Goal: Information Seeking & Learning: Learn about a topic

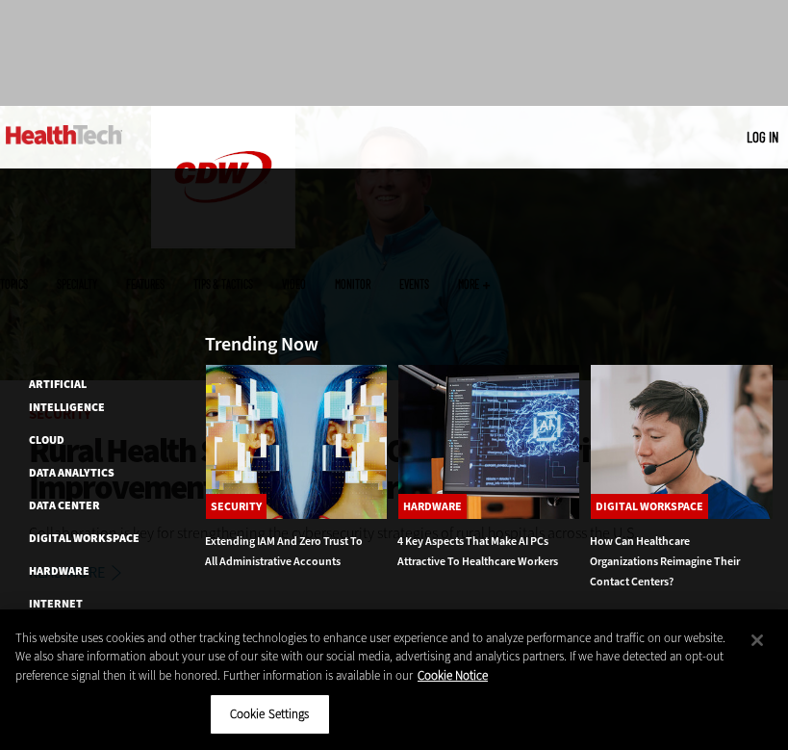
scroll to position [55, 0]
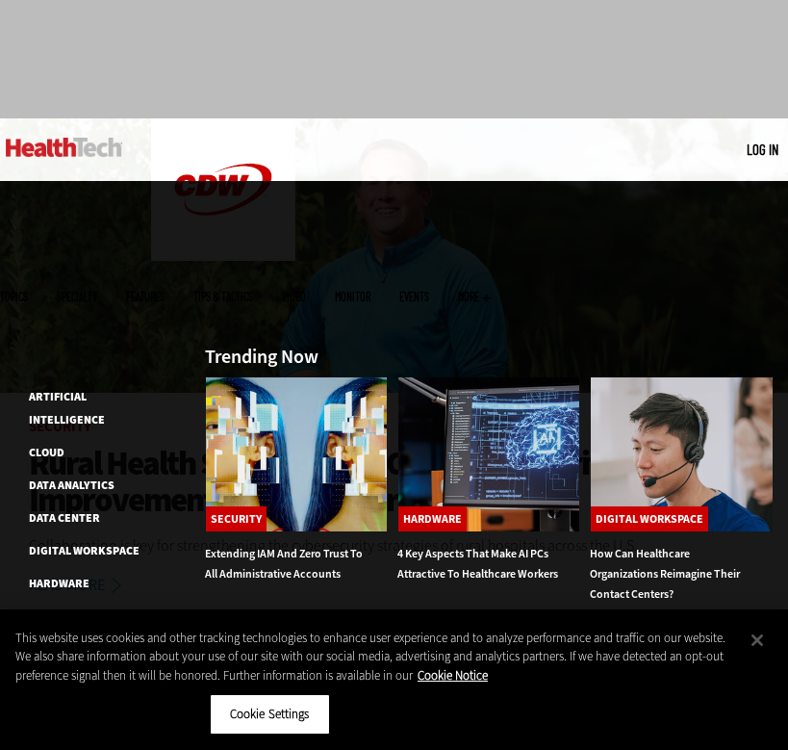
click at [28, 291] on span "Topics" at bounding box center [14, 297] width 28 height 12
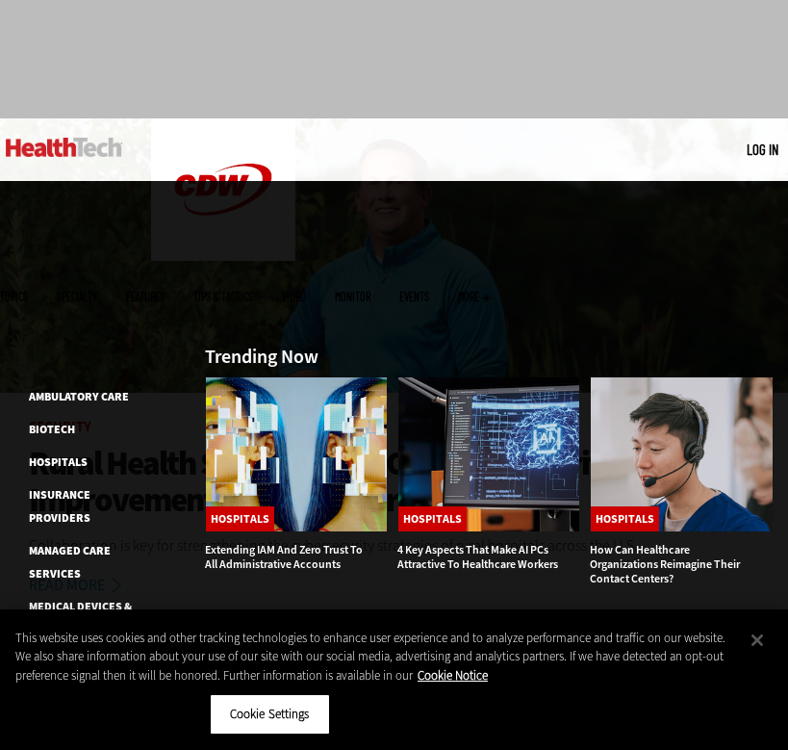
click at [97, 291] on span "Specialty" at bounding box center [77, 297] width 40 height 12
click at [95, 599] on link "Medical Devices & Equipment" at bounding box center [80, 618] width 103 height 38
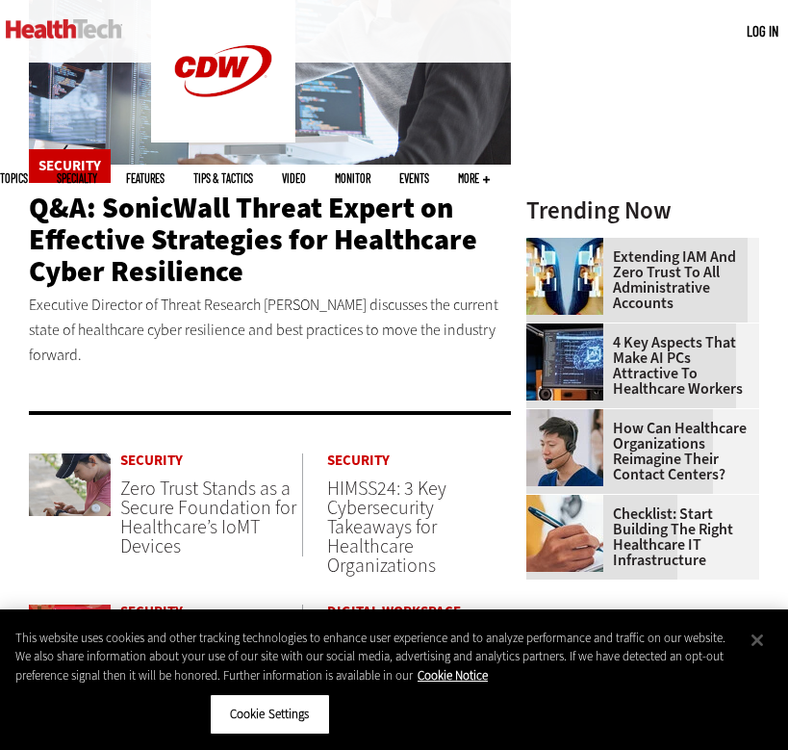
scroll to position [866, 0]
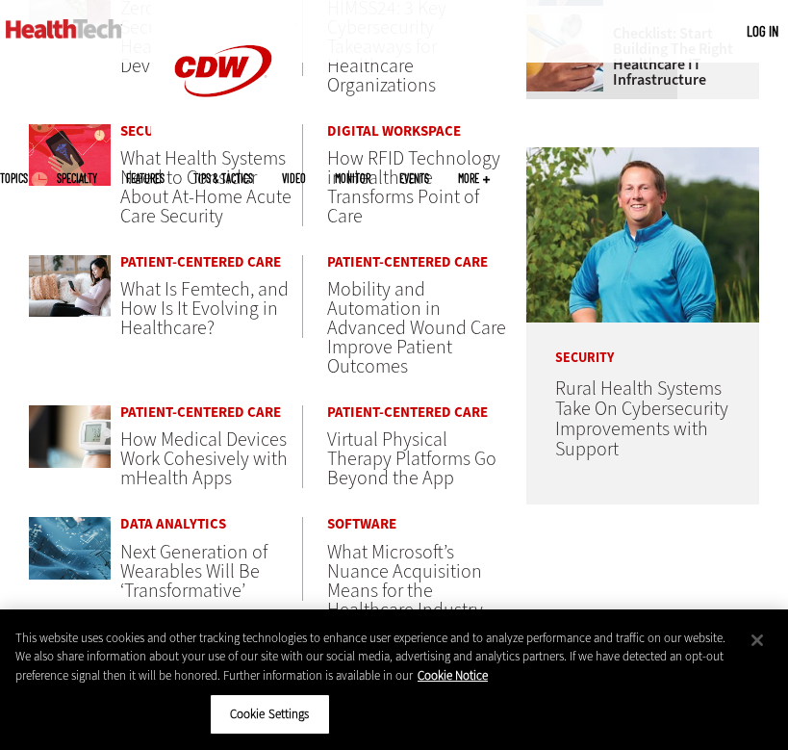
click at [380, 328] on span "Mobility and Automation in Advanced Wound Care Improve Patient Outcomes" at bounding box center [416, 327] width 179 height 103
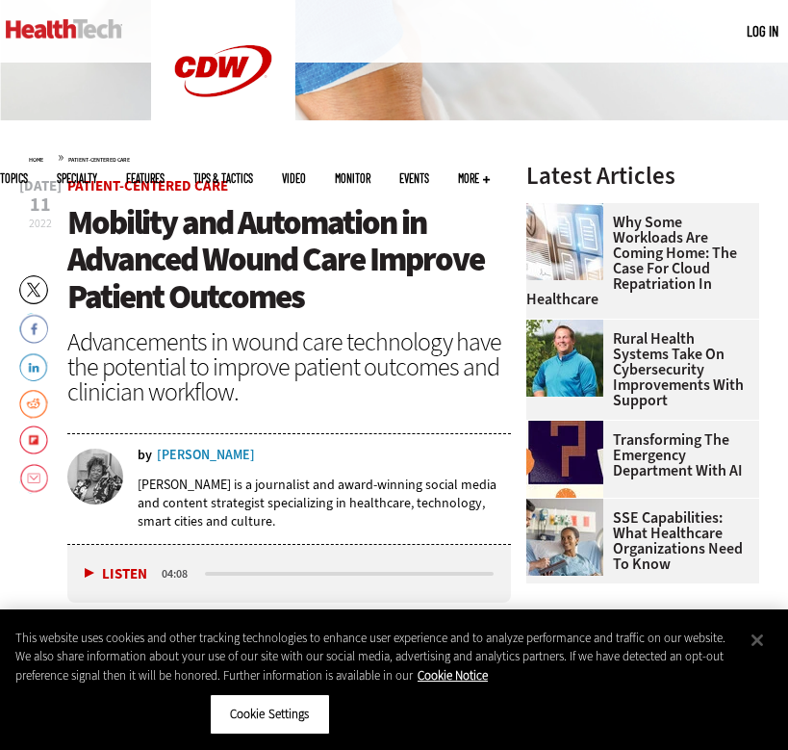
scroll to position [329, 0]
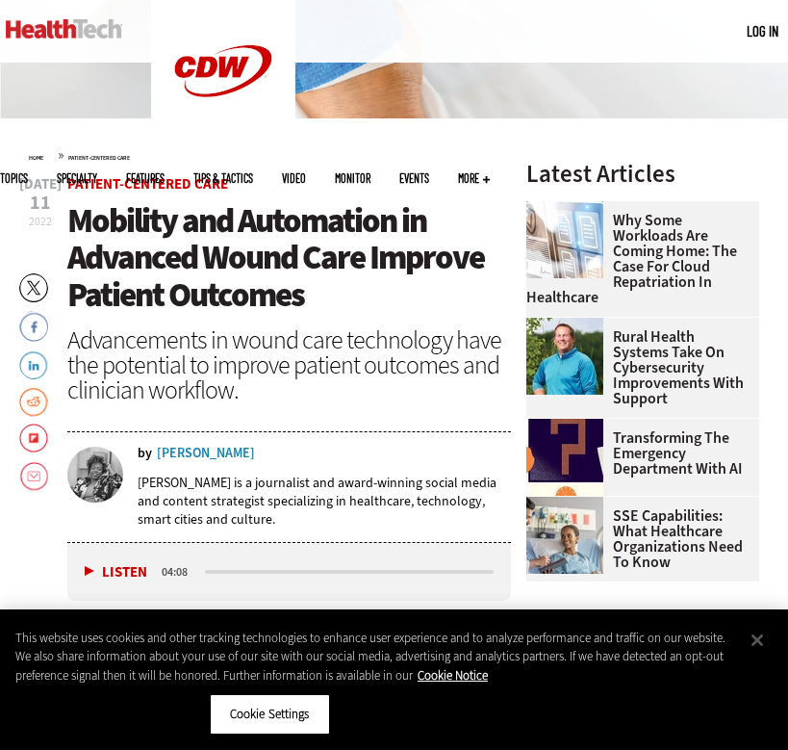
click at [216, 450] on div "[PERSON_NAME]" at bounding box center [206, 453] width 98 height 13
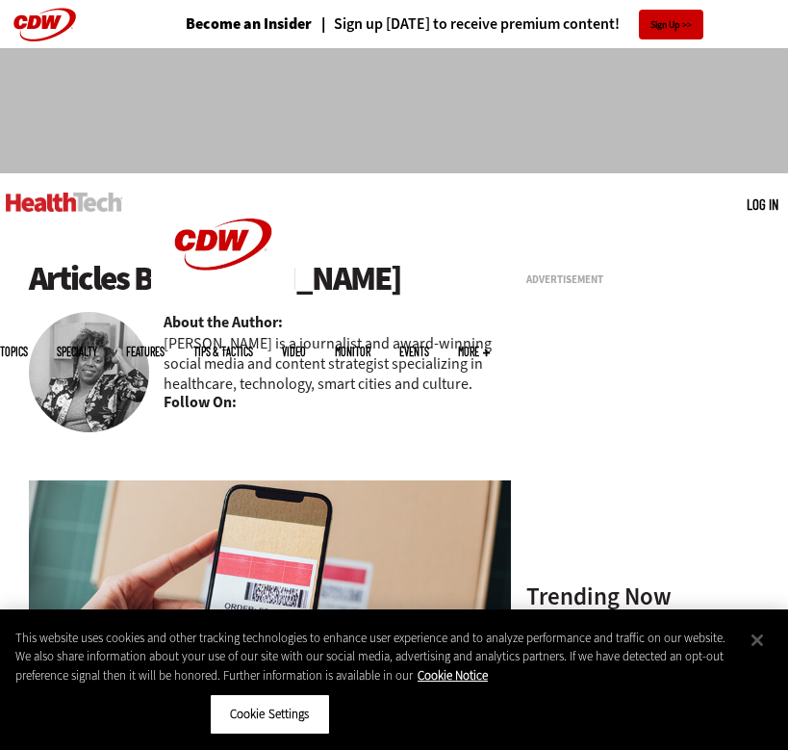
drag, startPoint x: 389, startPoint y: 267, endPoint x: 181, endPoint y: 279, distance: 208.2
click at [181, 279] on h1 "Articles By Donna Marbury" at bounding box center [270, 279] width 482 height 38
copy h1 "[PERSON_NAME]"
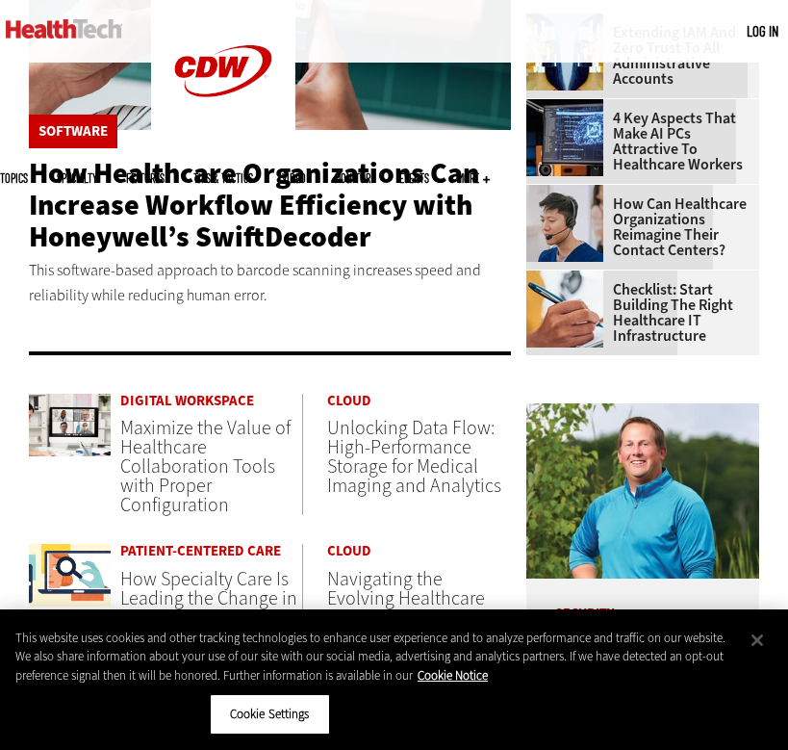
scroll to position [612, 1]
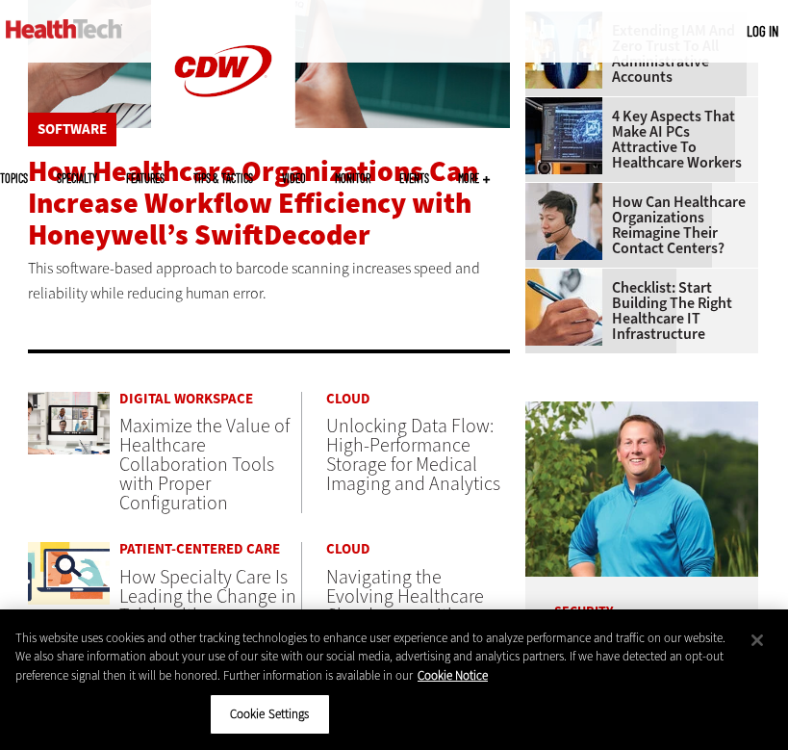
click at [201, 212] on span "How Healthcare Organizations Can Increase Workflow Efficiency with Honeywell’s …" at bounding box center [253, 203] width 450 height 102
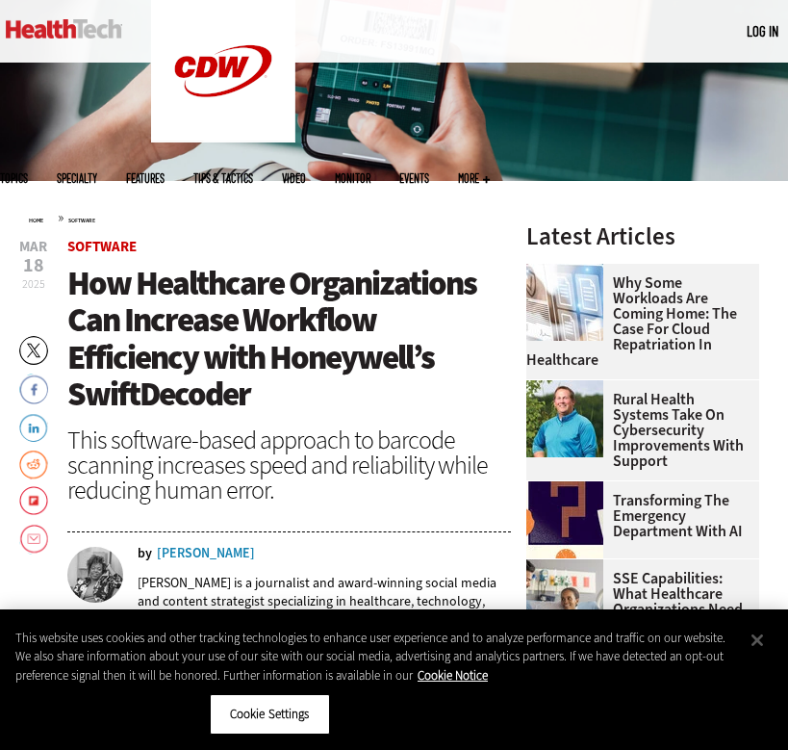
scroll to position [270, 0]
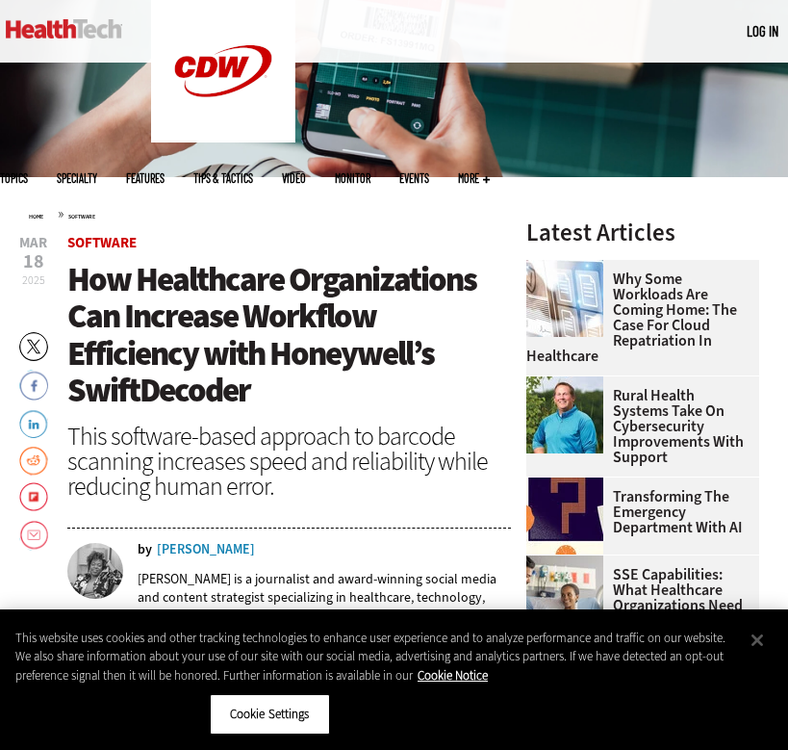
click at [663, 524] on link "Transforming the Emergency Department with AI" at bounding box center [636, 512] width 221 height 46
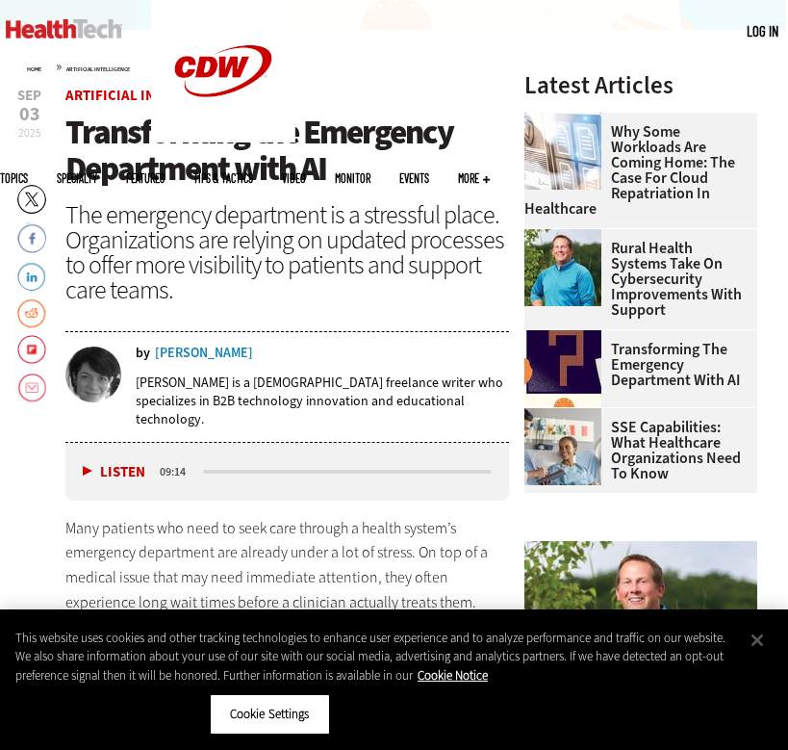
scroll to position [419, 2]
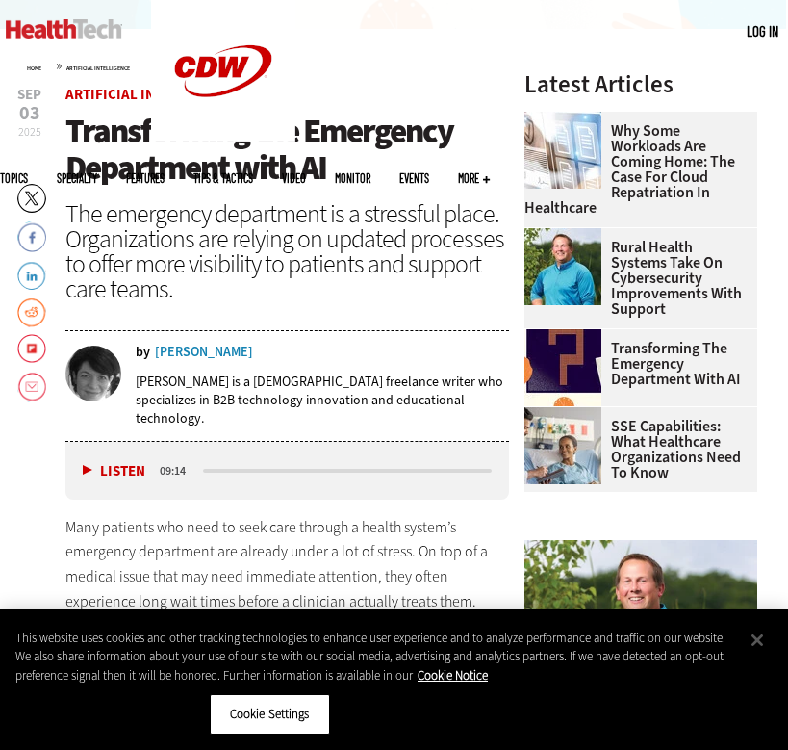
click at [673, 165] on link "Why Some Workloads Are Coming Home: The Case for Cloud Repatriation in Healthca…" at bounding box center [634, 169] width 221 height 92
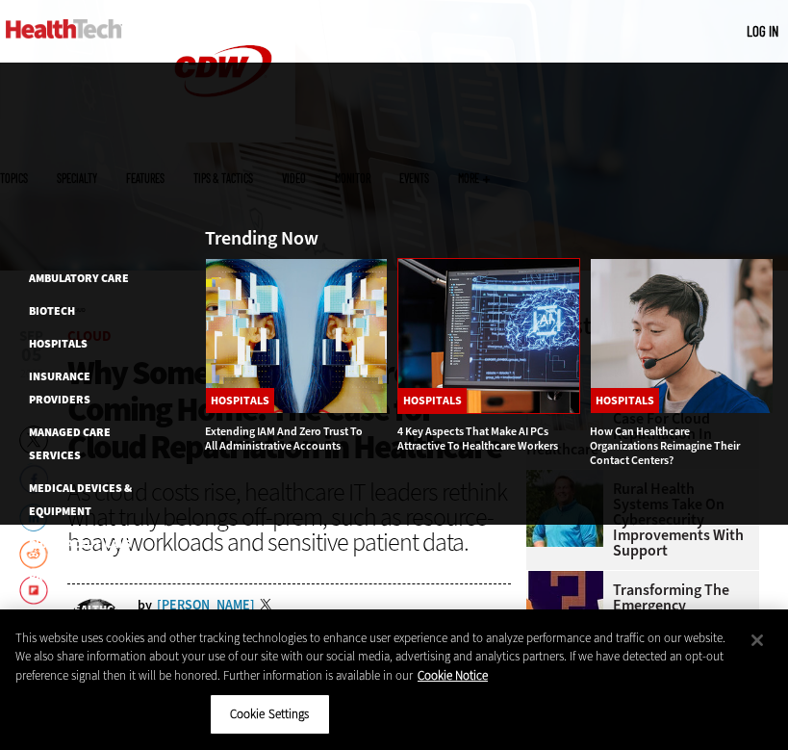
scroll to position [191, 0]
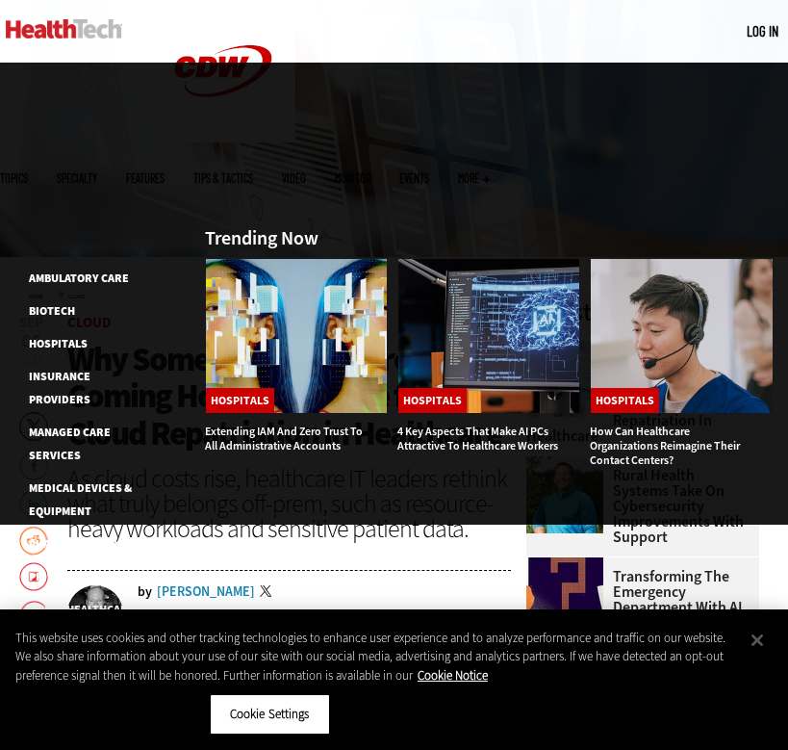
click at [53, 475] on li "Medical Devices & Equipment" at bounding box center [88, 498] width 119 height 46
click at [56, 480] on link "Medical Devices & Equipment" at bounding box center [80, 499] width 103 height 38
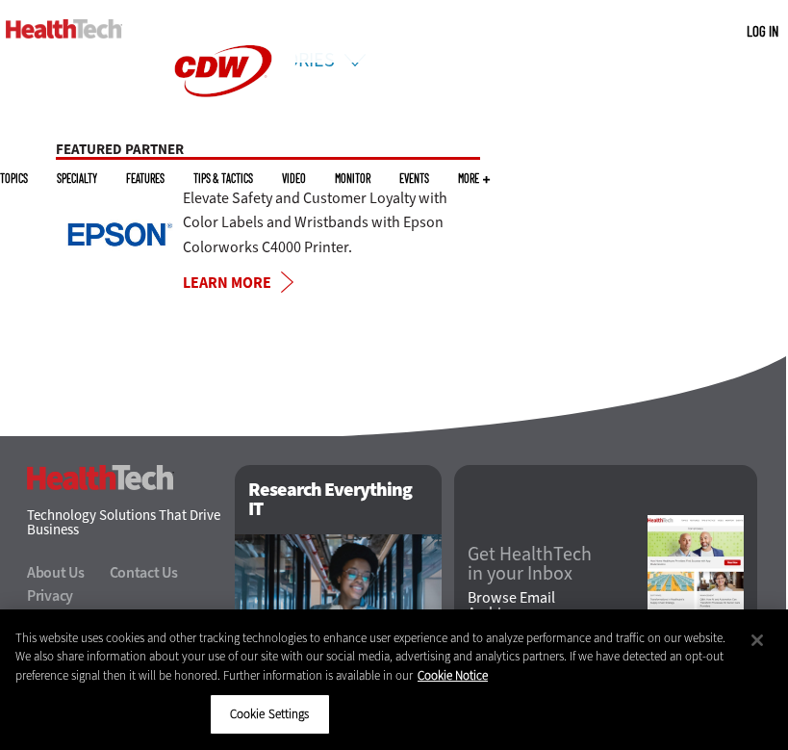
scroll to position [1387, 2]
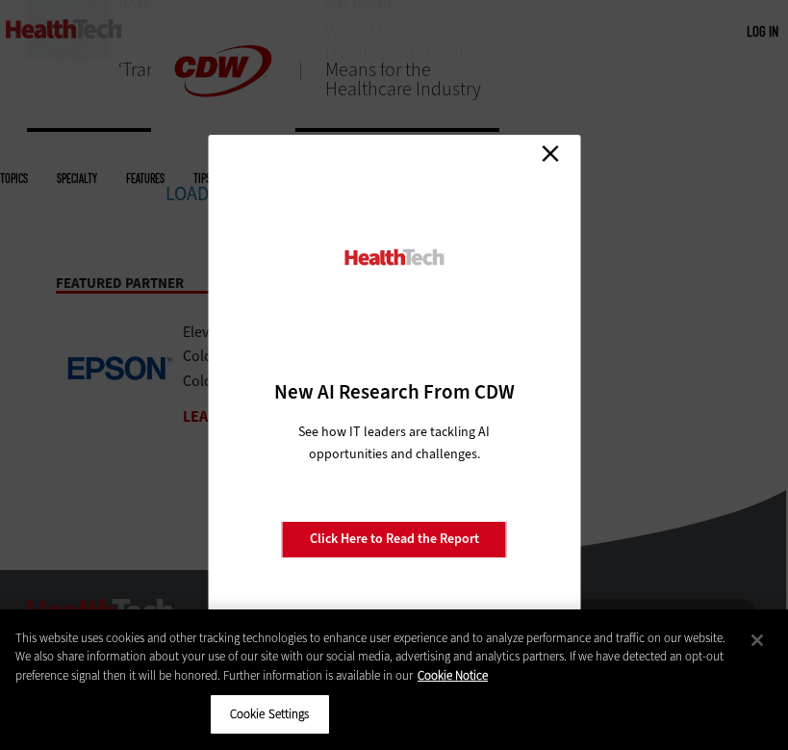
click at [557, 150] on link "Close" at bounding box center [550, 154] width 29 height 29
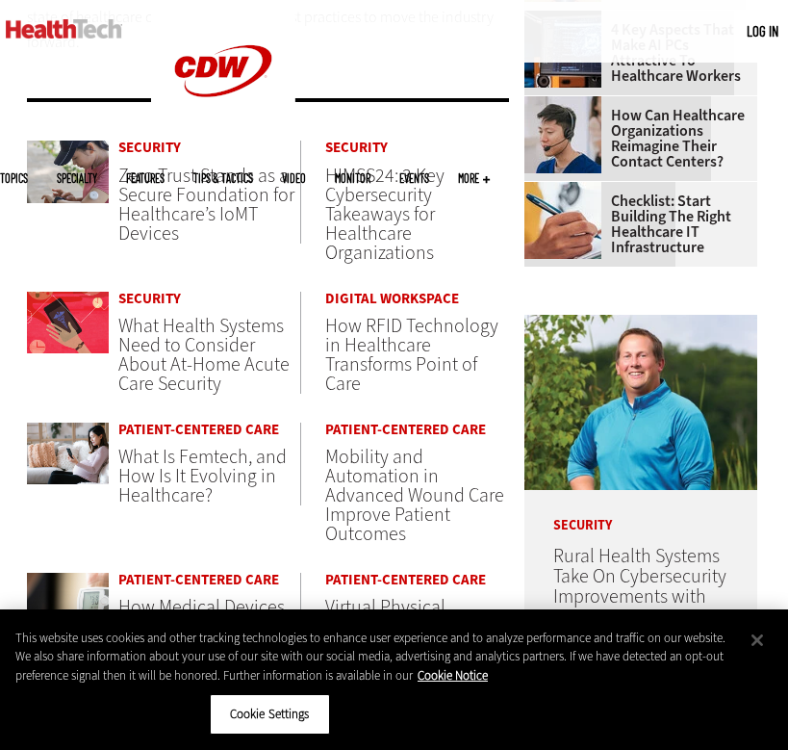
scroll to position [788, 2]
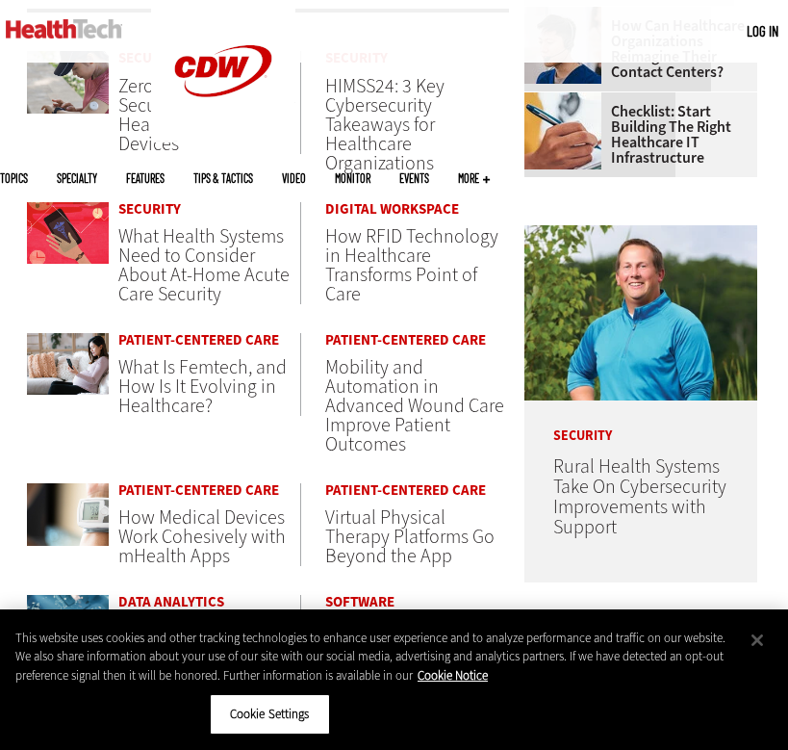
click at [368, 394] on span "Mobility and Automation in Advanced Wound Care Improve Patient Outcomes" at bounding box center [414, 405] width 179 height 103
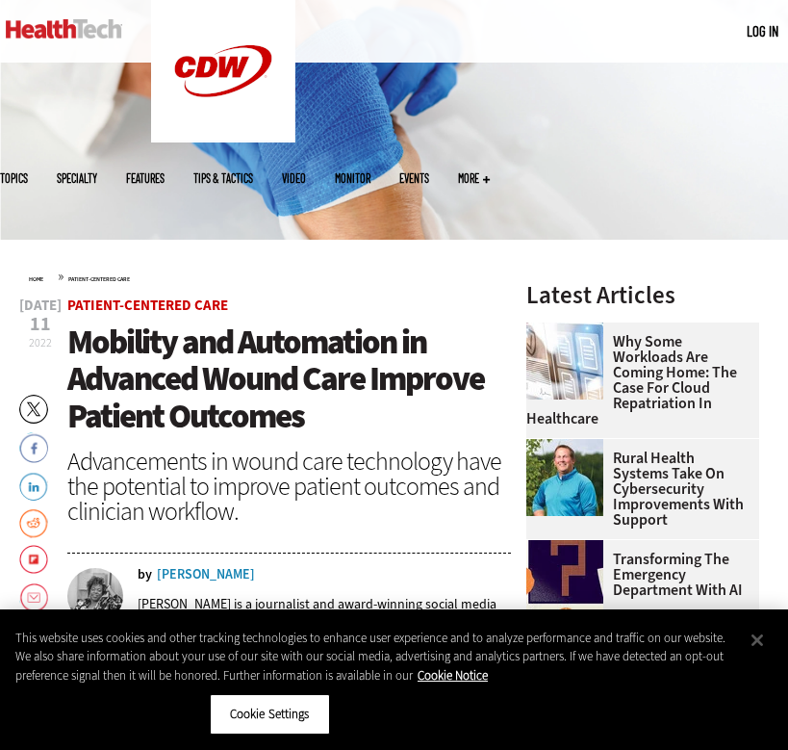
scroll to position [210, 0]
